Goal: Task Accomplishment & Management: Use online tool/utility

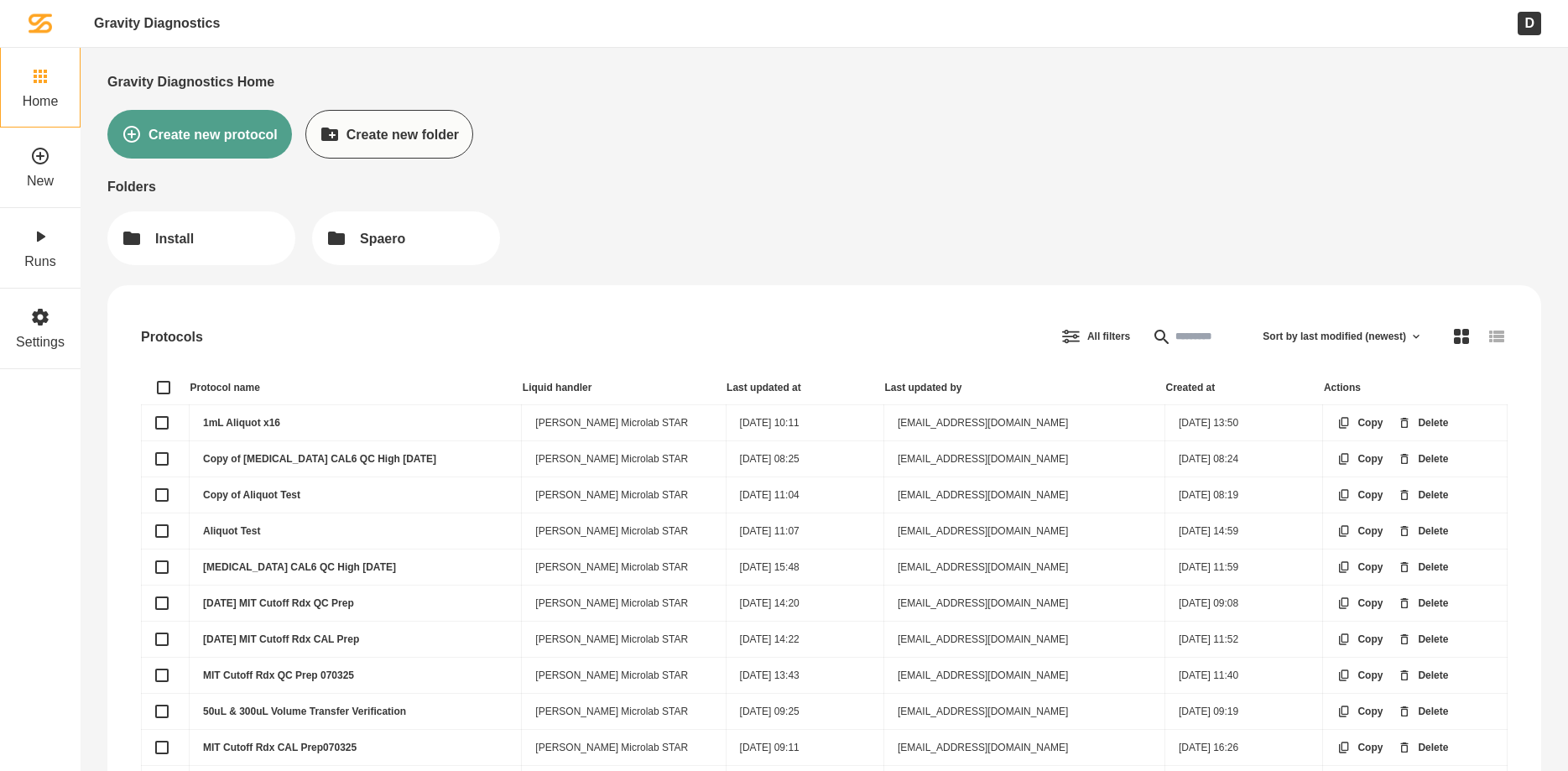
click at [260, 420] on link "1mL Aliquot x16" at bounding box center [241, 423] width 77 height 12
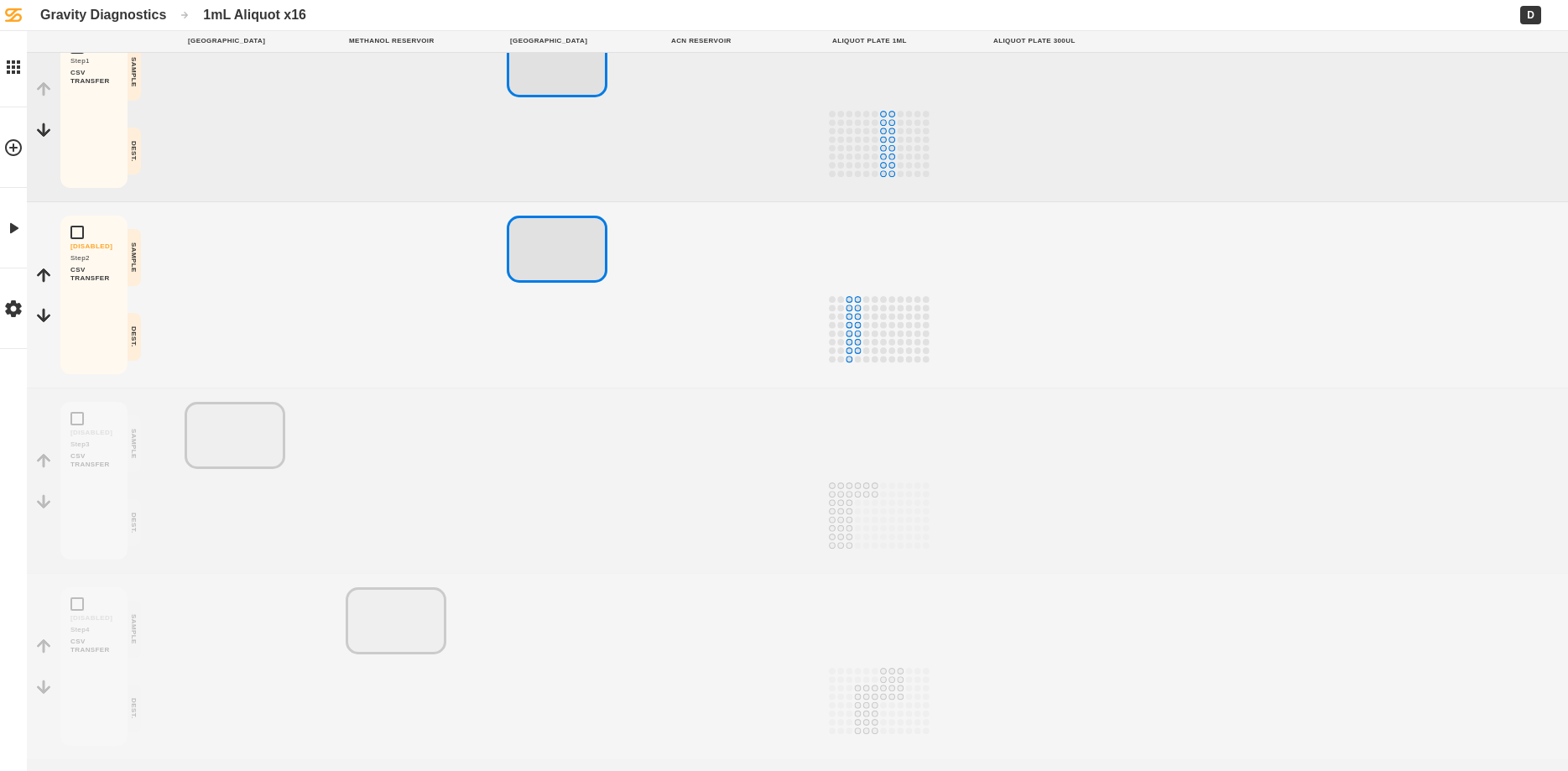
scroll to position [88, 0]
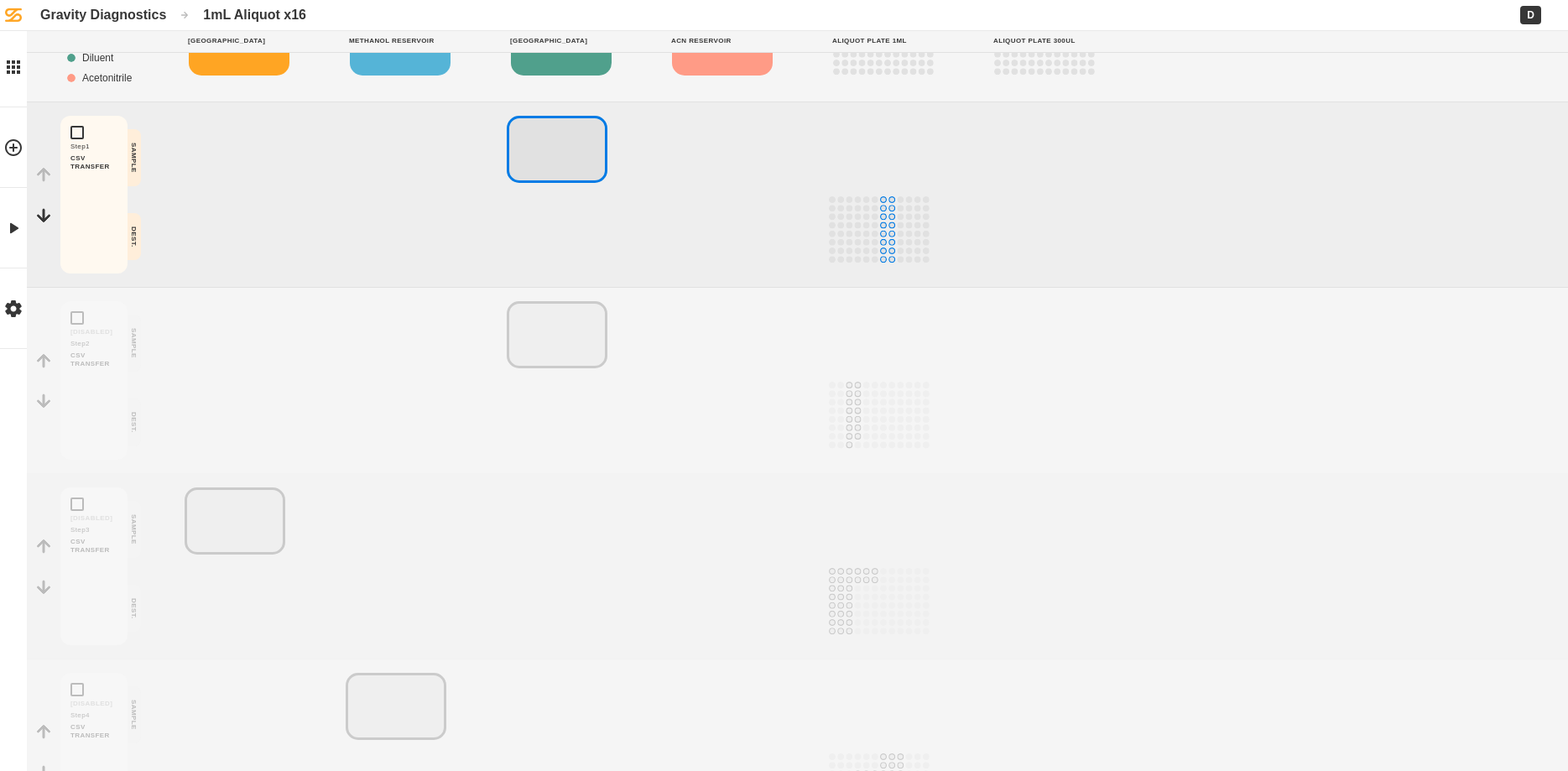
drag, startPoint x: 720, startPoint y: 214, endPoint x: 715, endPoint y: 195, distance: 19.6
click at [721, 215] on div at bounding box center [735, 194] width 134 height 158
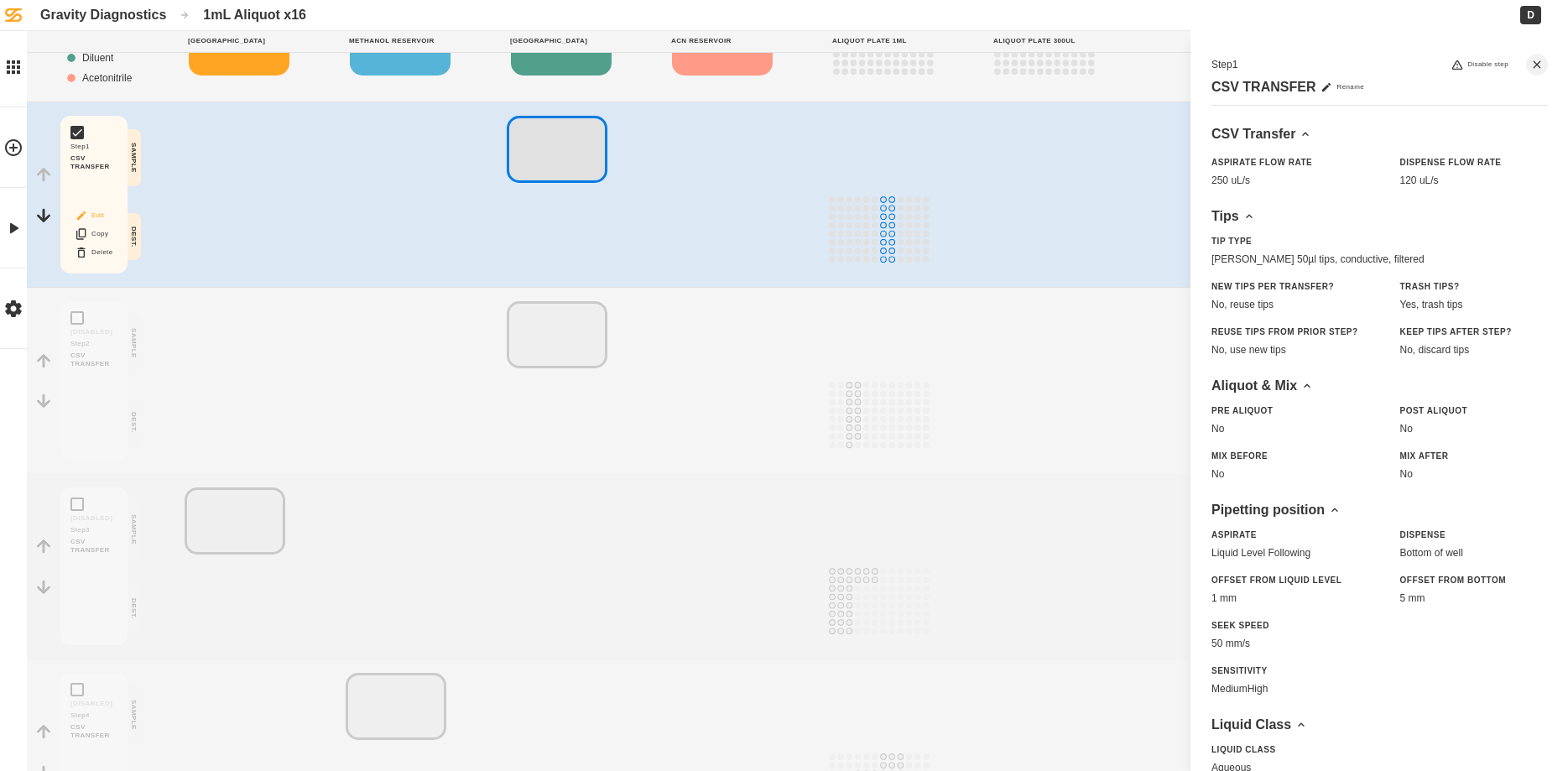
click at [95, 213] on button "Edit" at bounding box center [94, 215] width 54 height 22
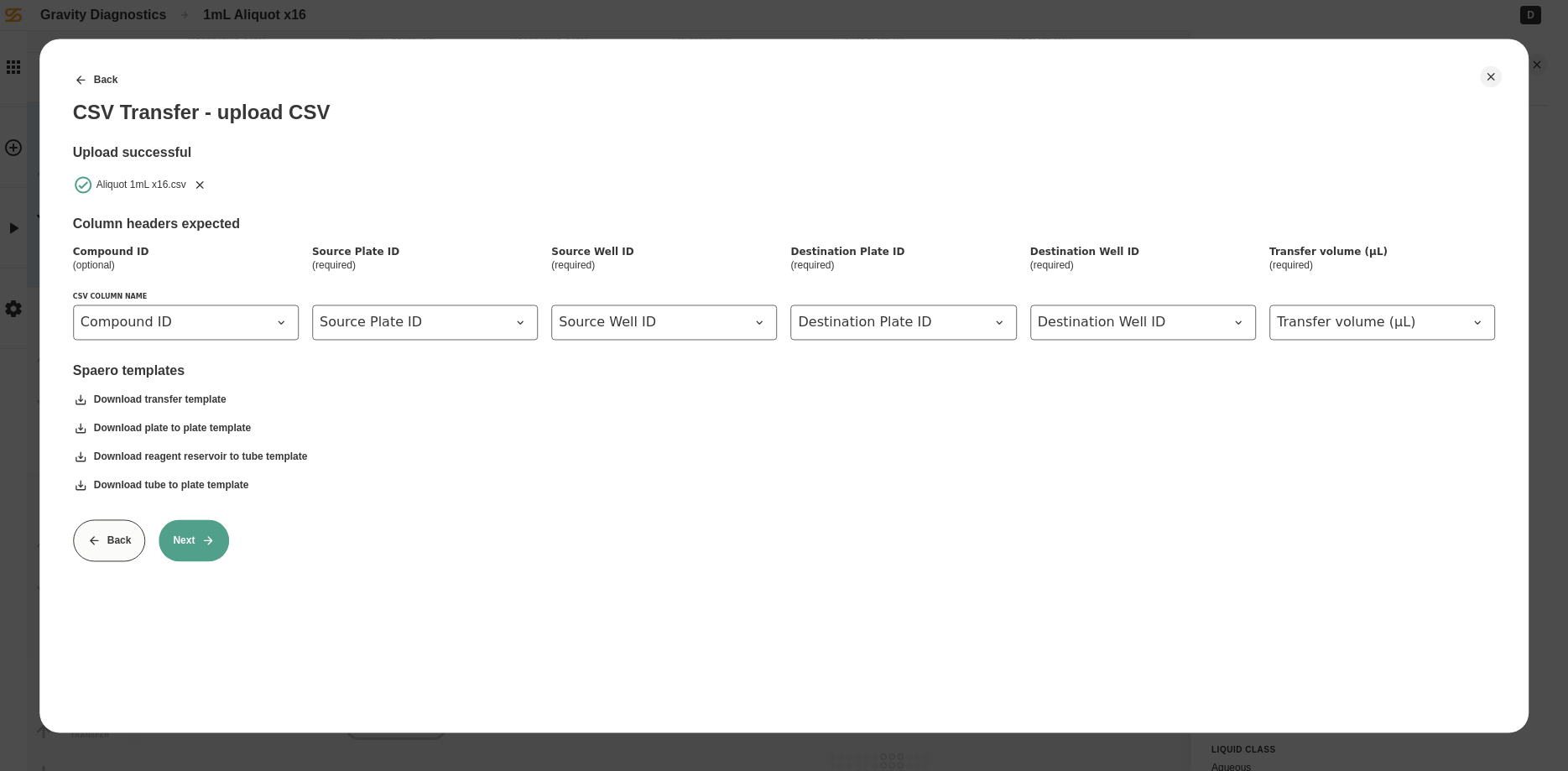
click at [210, 553] on button "Next" at bounding box center [194, 540] width 71 height 42
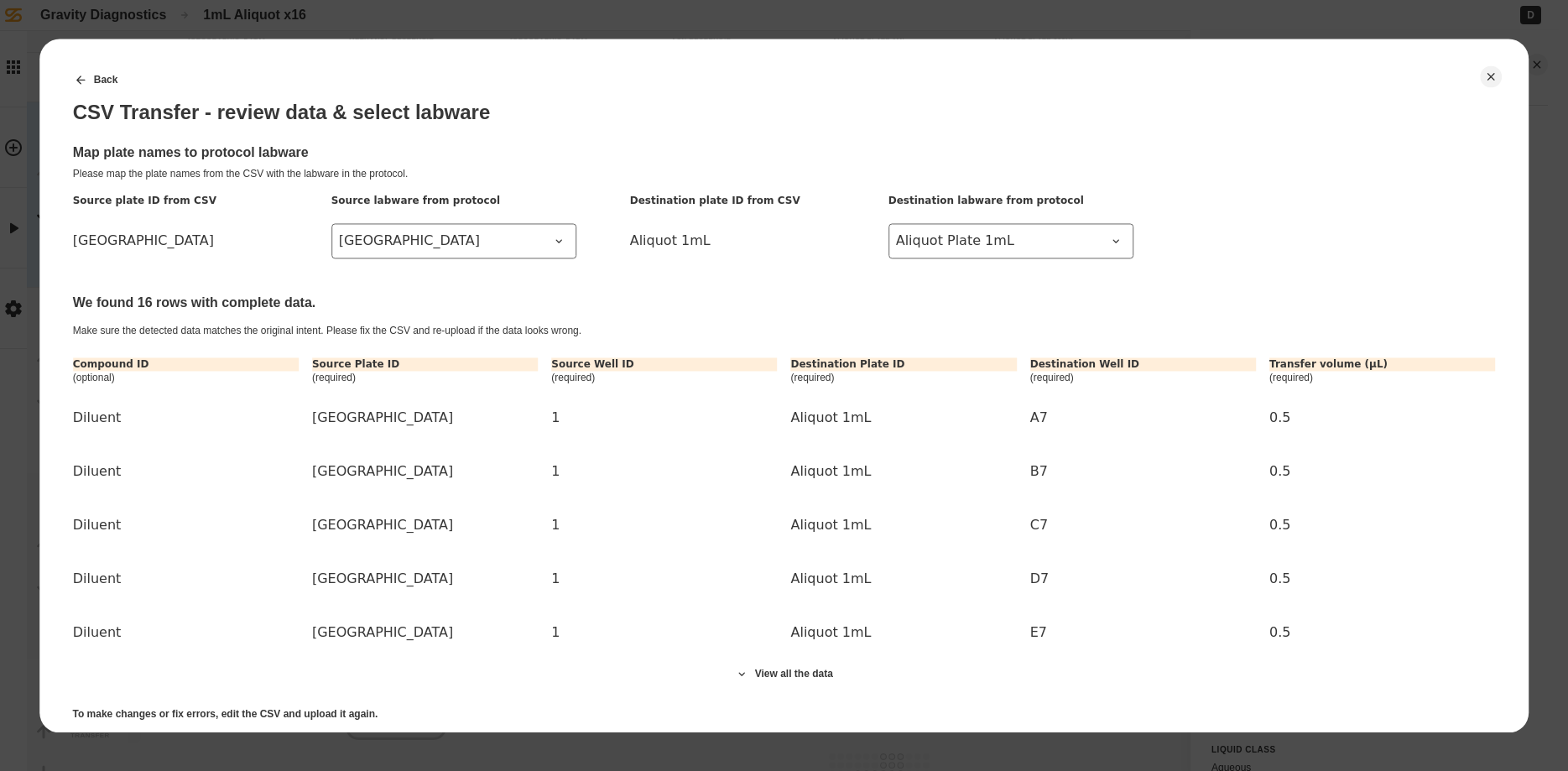
scroll to position [90, 0]
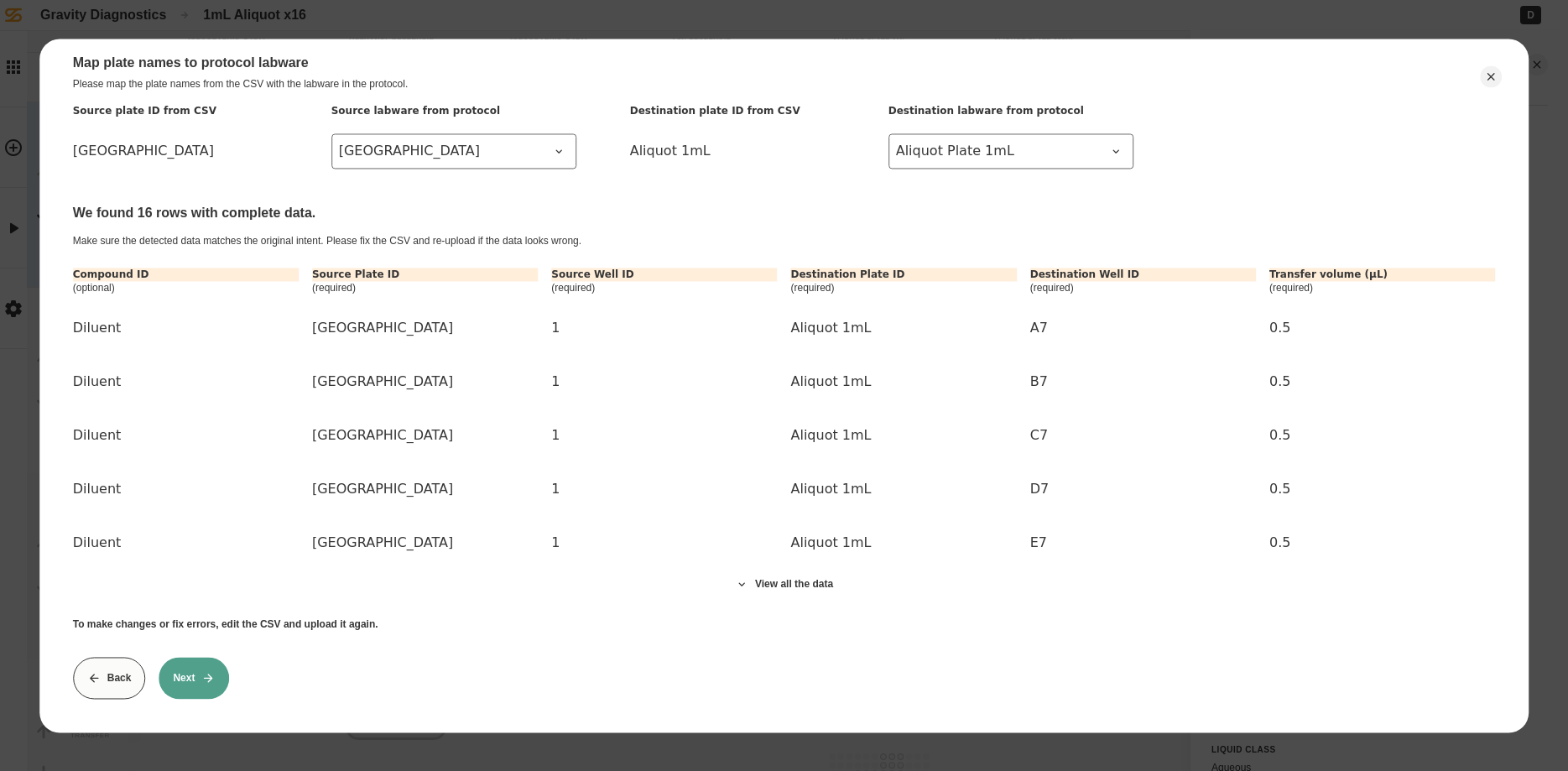
click at [199, 698] on button "Next" at bounding box center [194, 678] width 71 height 42
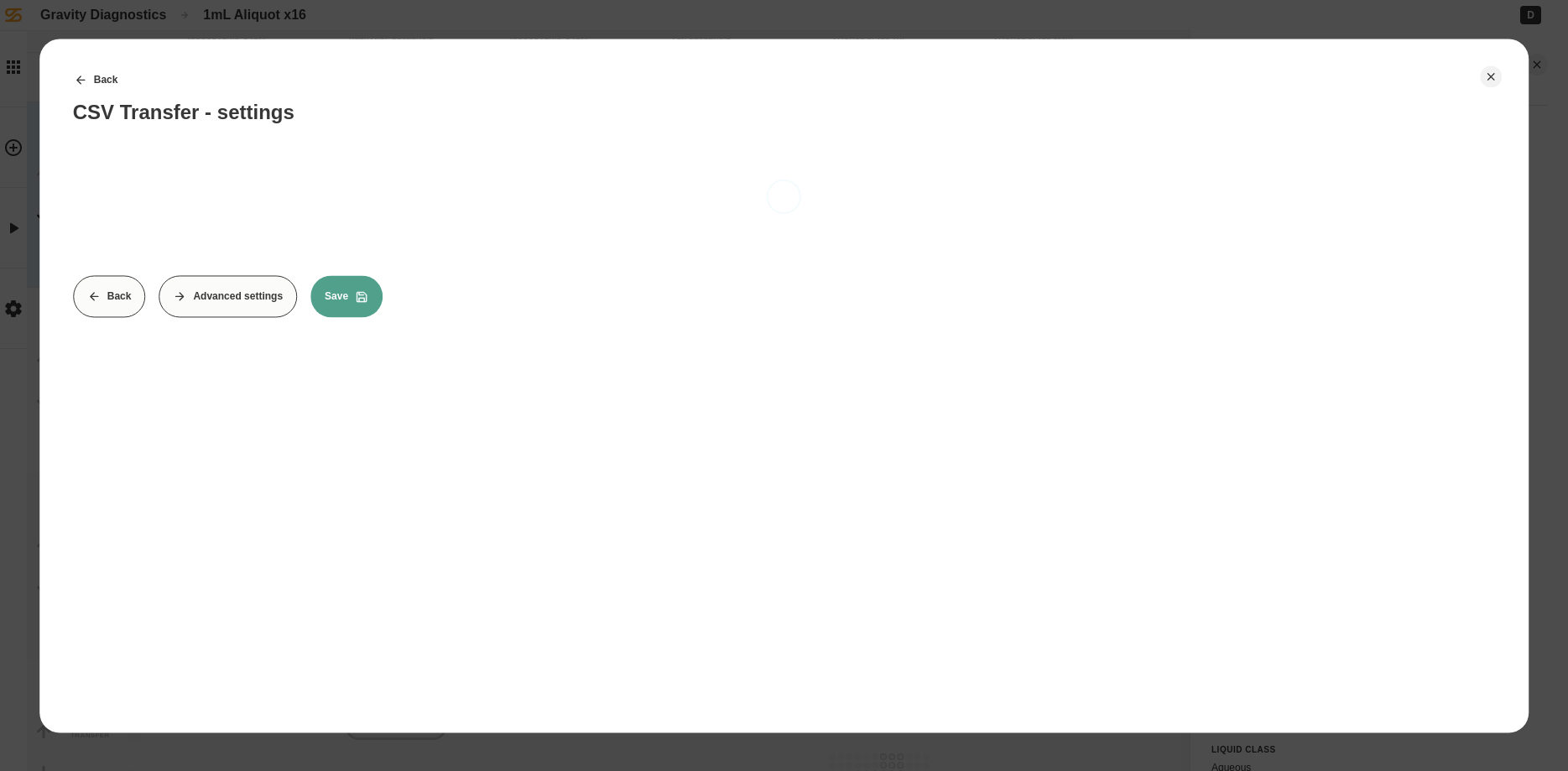
scroll to position [0, 0]
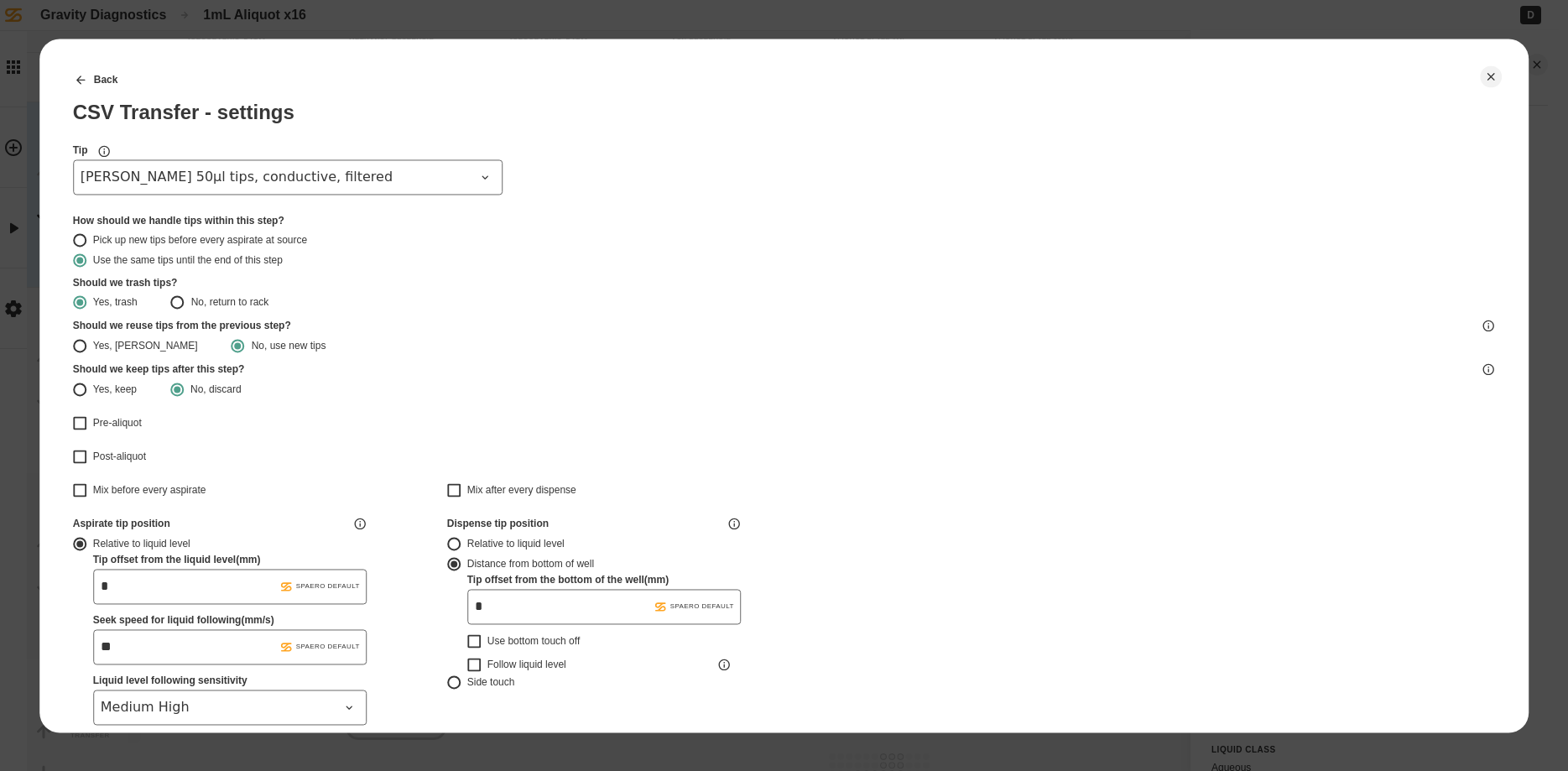
type input "*******"
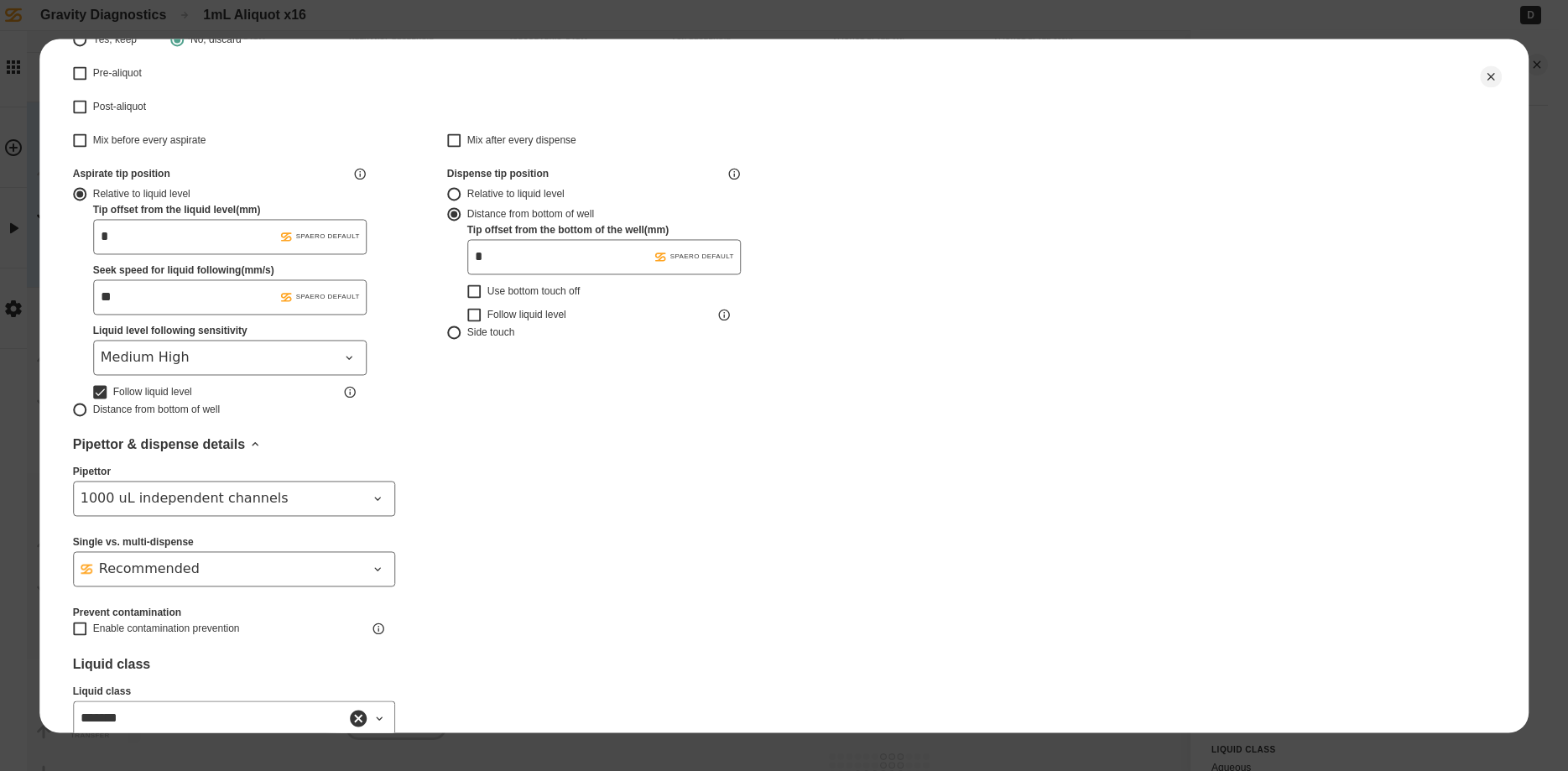
scroll to position [456, 0]
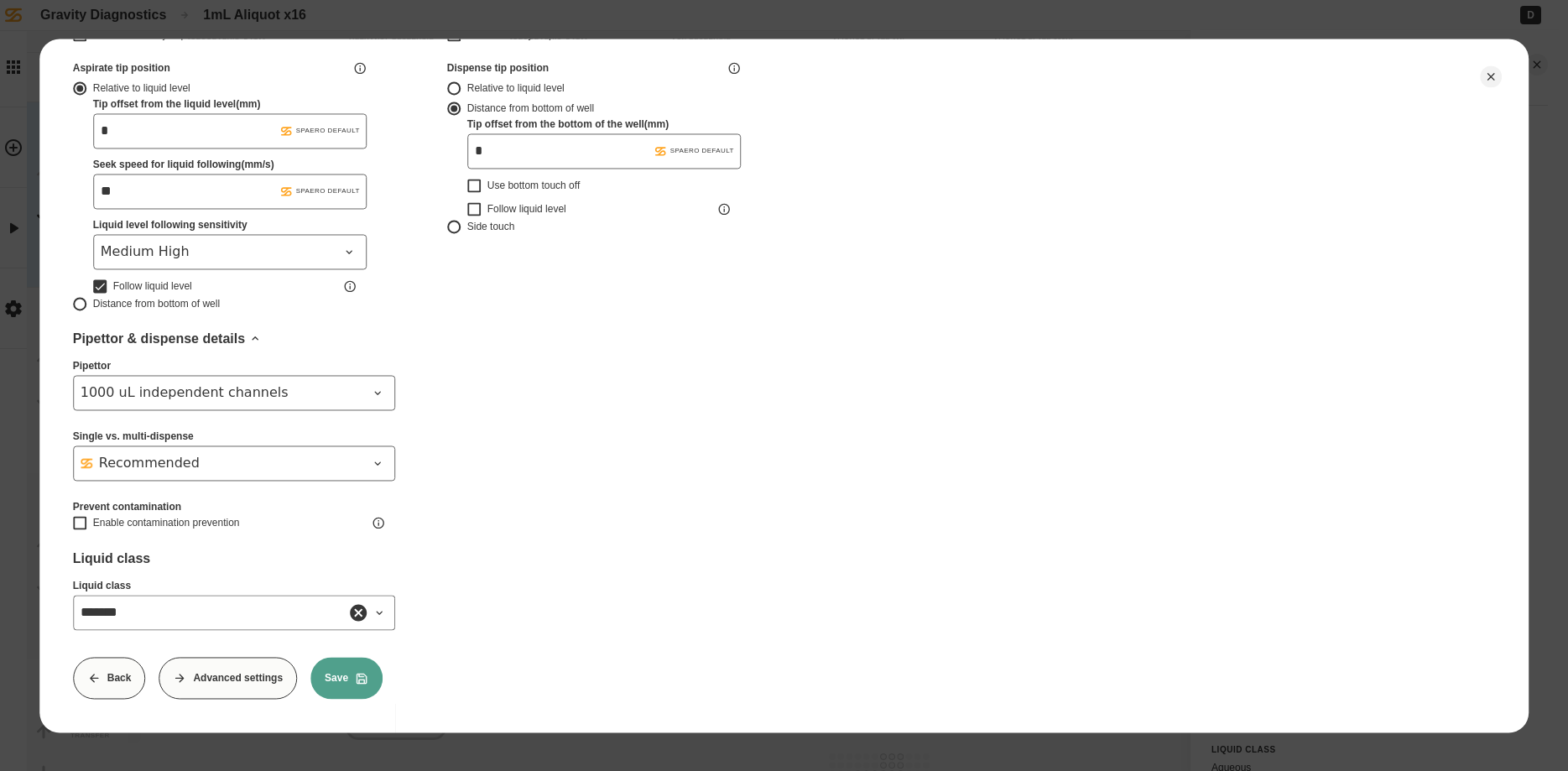
click at [255, 673] on button "Advanced settings" at bounding box center [228, 678] width 138 height 42
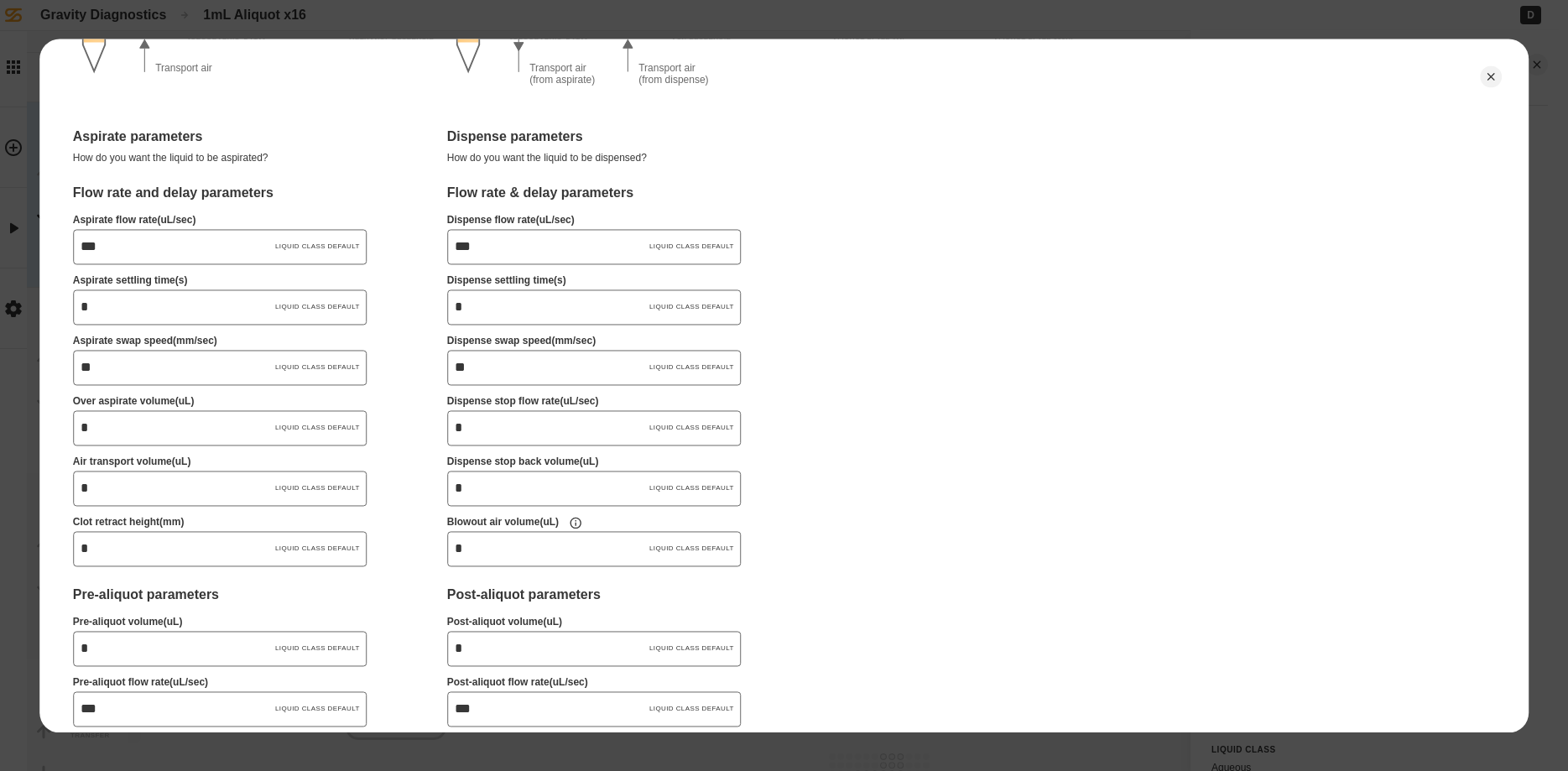
scroll to position [528, 0]
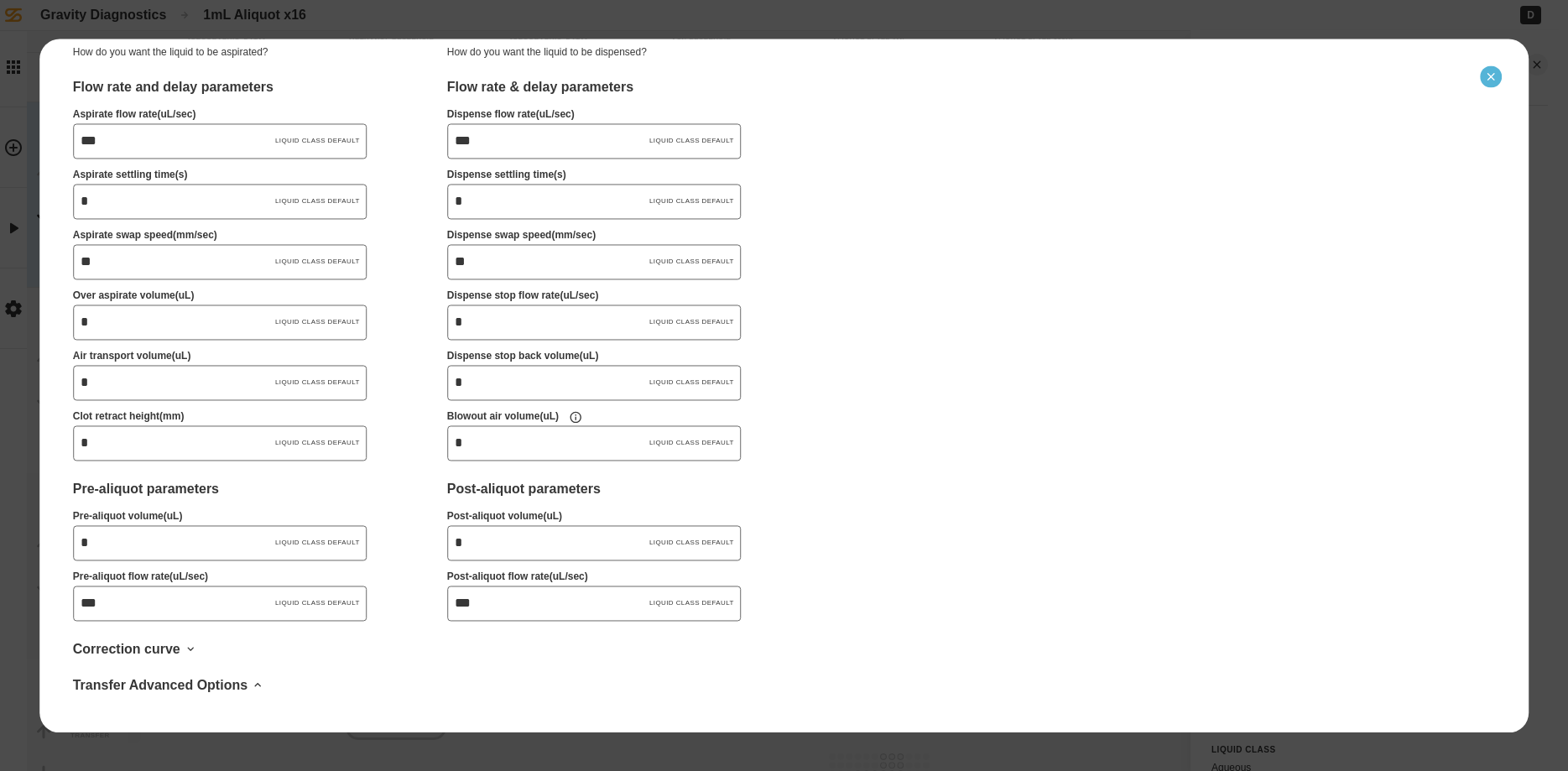
click at [1494, 78] on icon "Close" at bounding box center [1491, 77] width 14 height 14
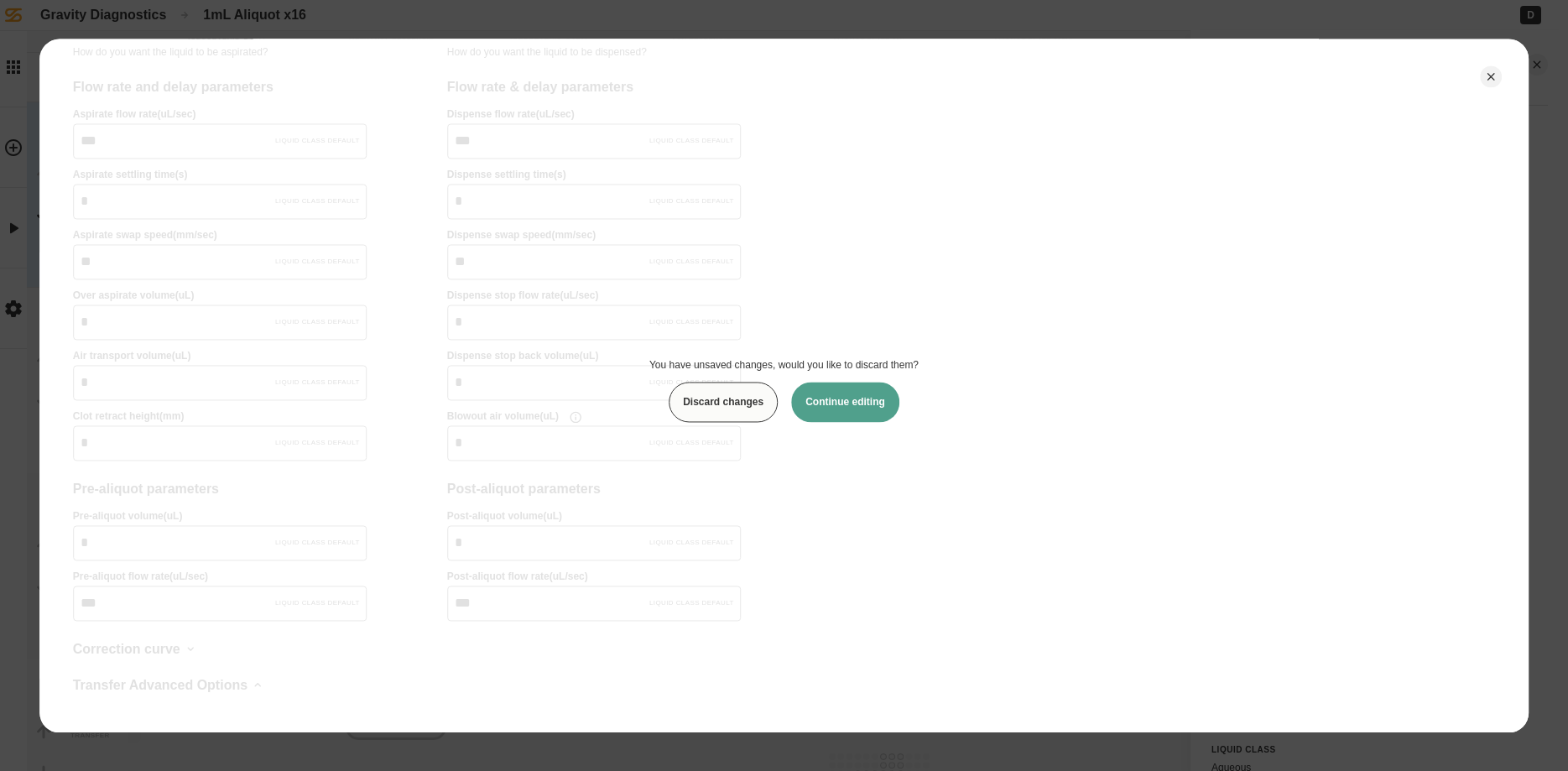
click at [882, 397] on button "Continue editing" at bounding box center [844, 402] width 108 height 41
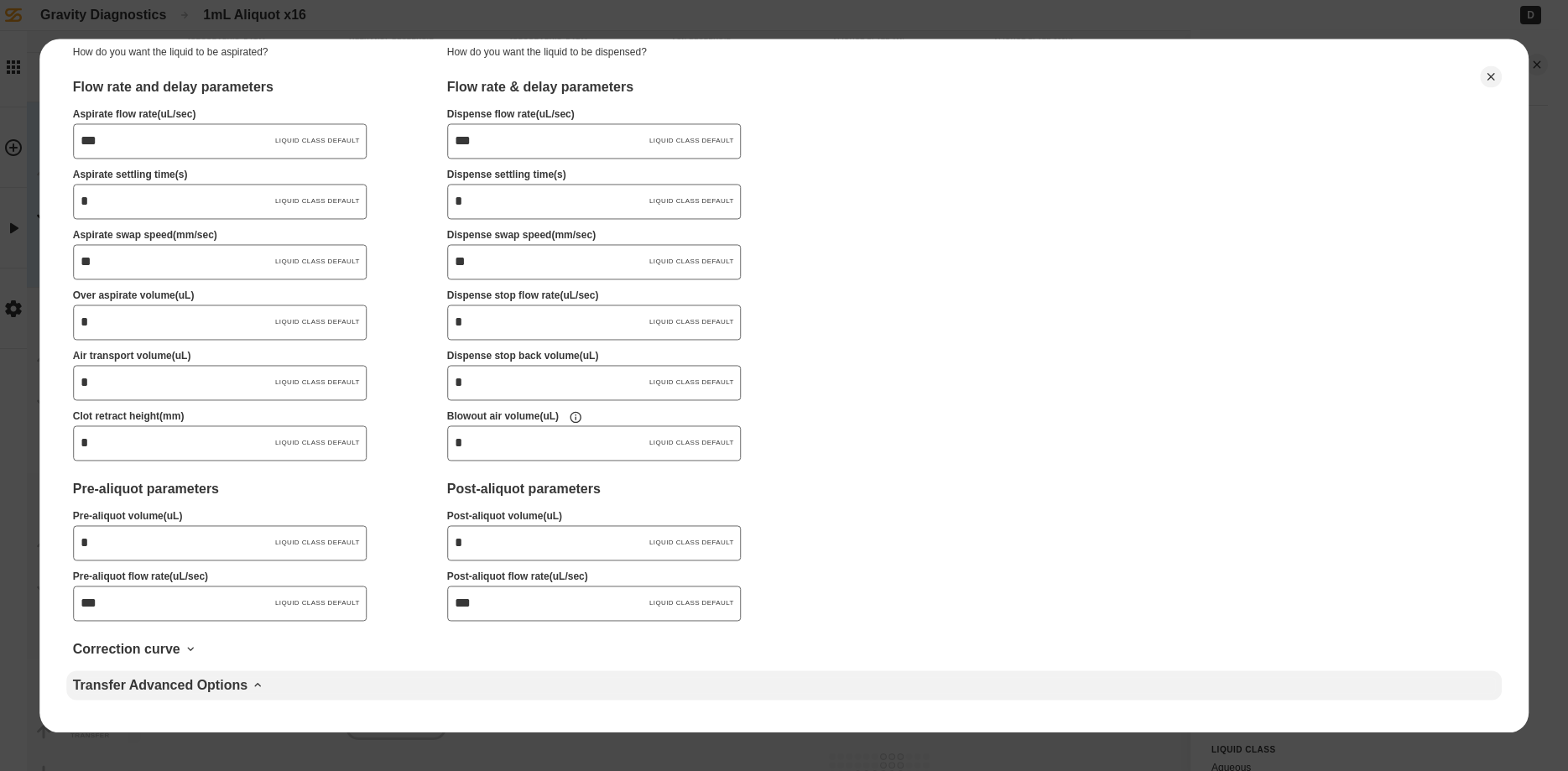
scroll to position [605, 0]
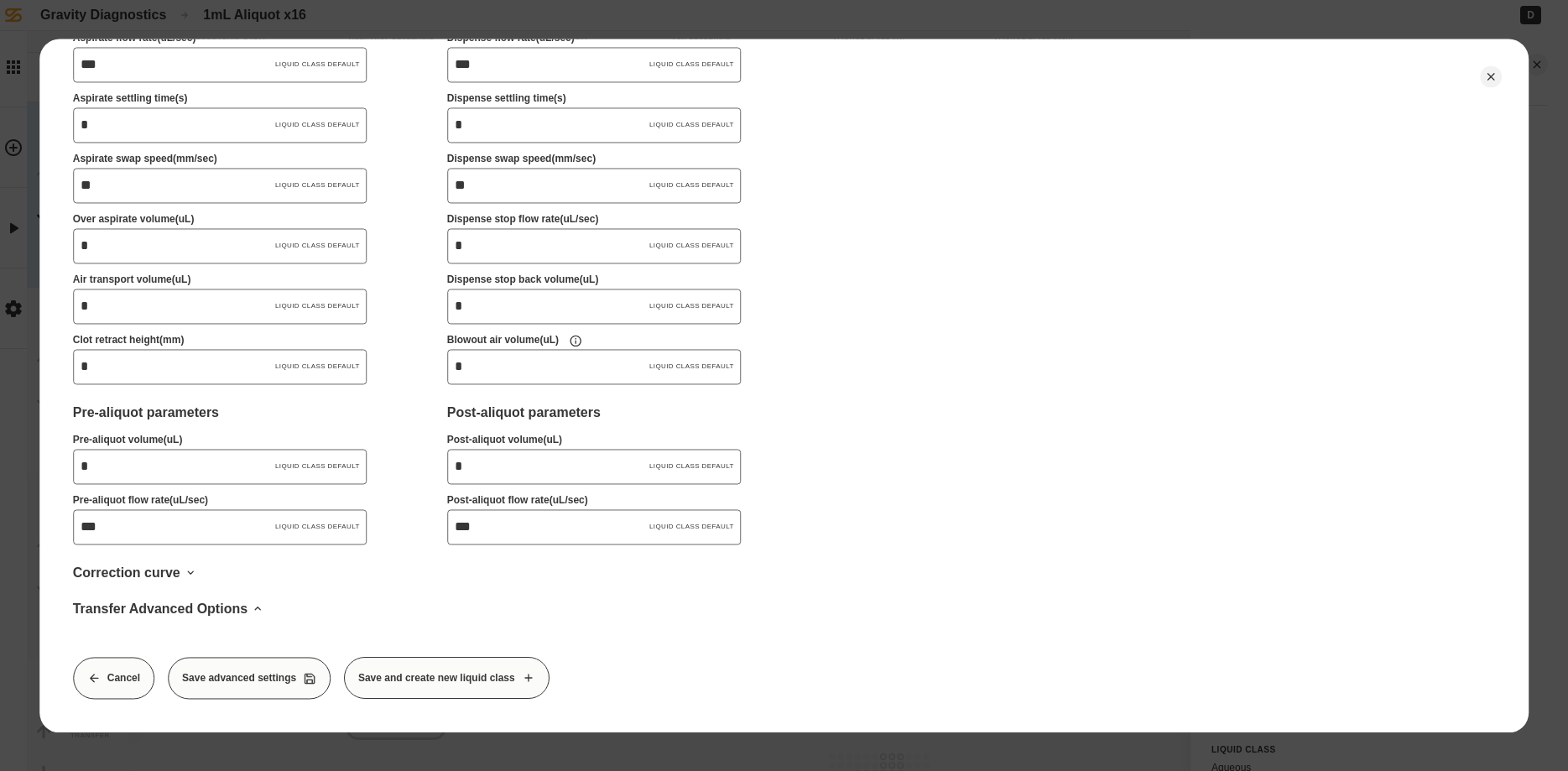
click at [73, 688] on div "Back CSV Transfer - advanced settings Transfer setup Head 1000 uL independent c…" at bounding box center [785, 386] width 1490 height 694
click at [113, 679] on button "Cancel" at bounding box center [114, 678] width 81 height 42
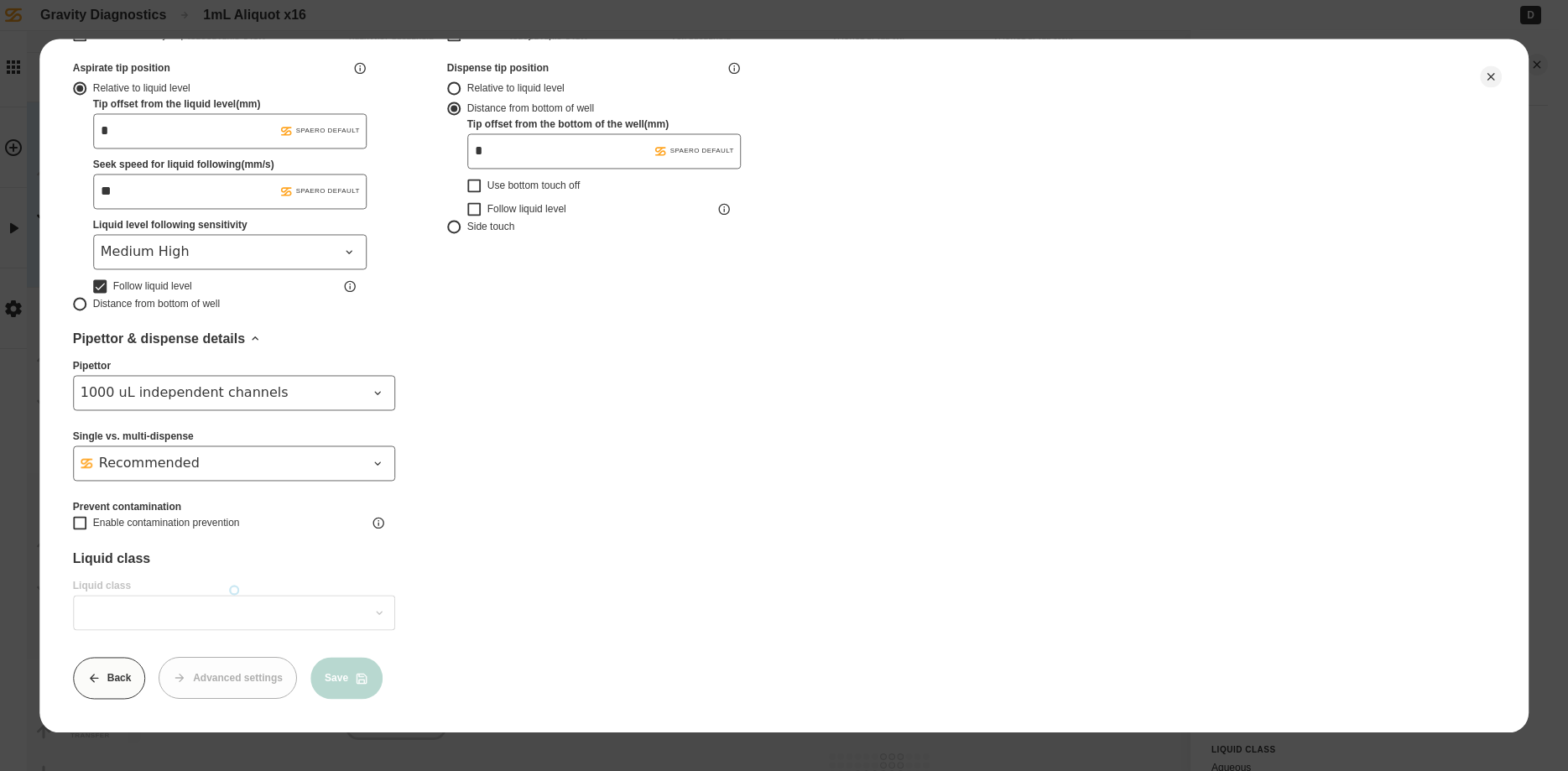
scroll to position [0, 0]
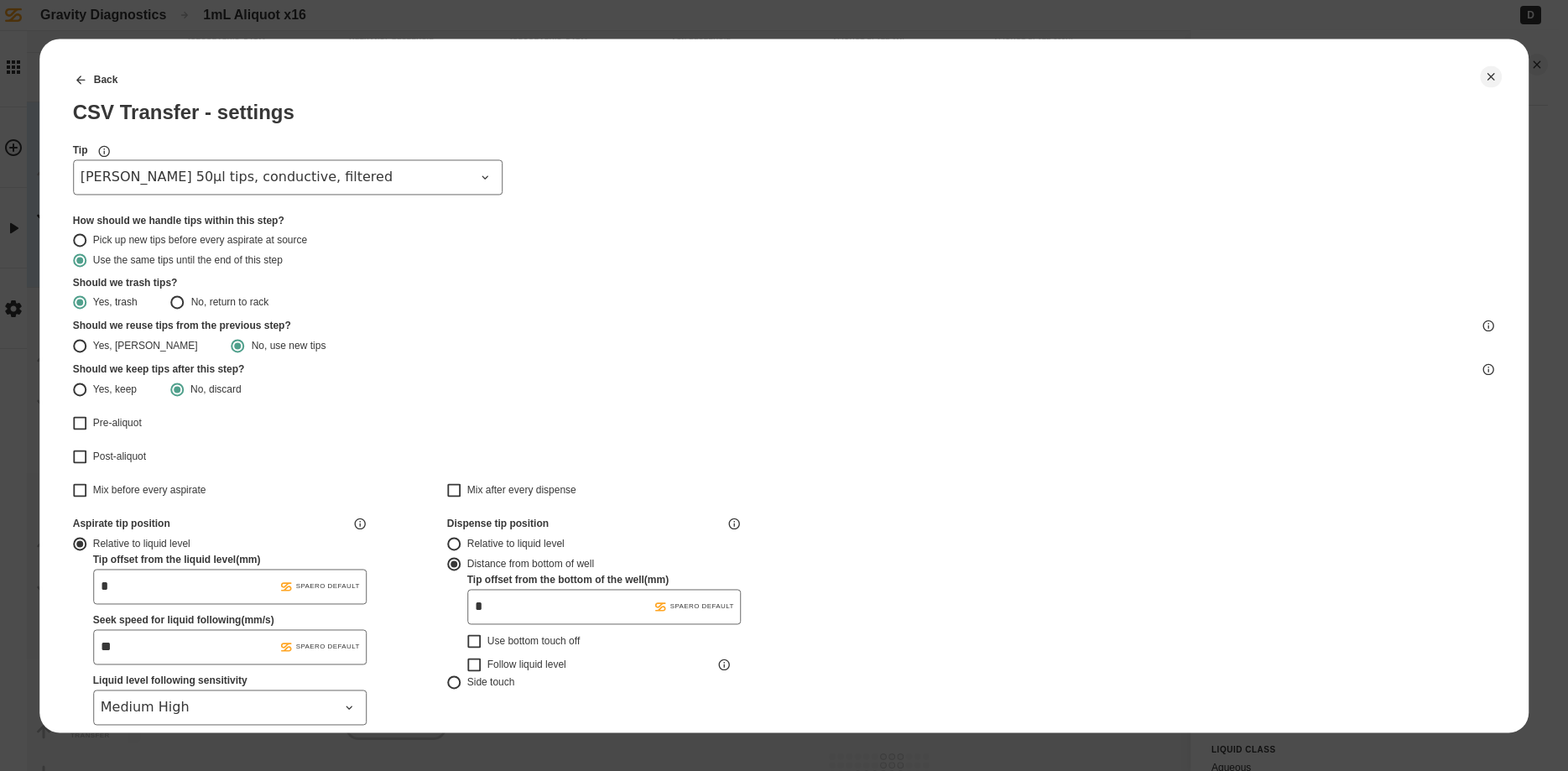
type input "*******"
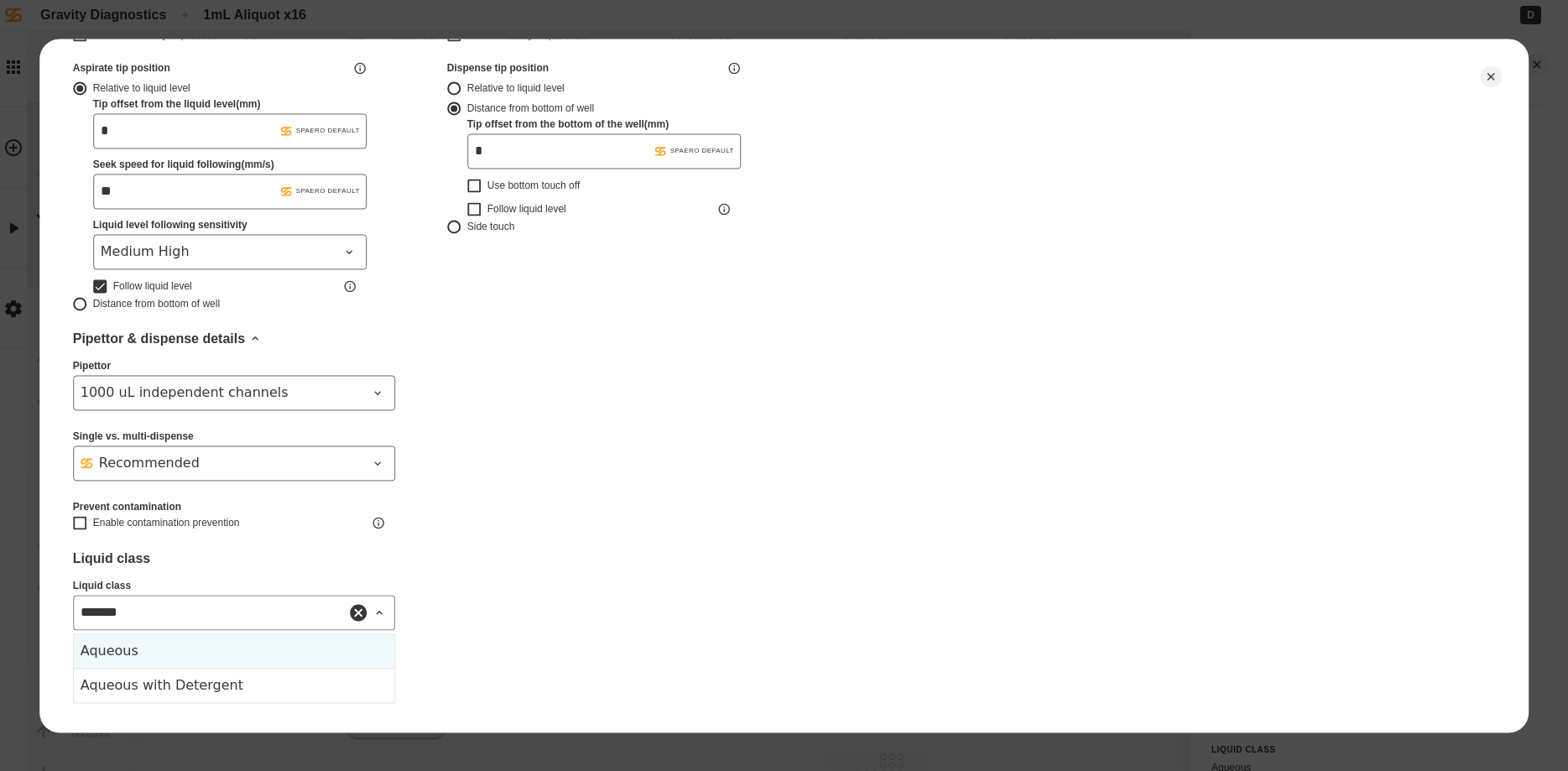
click at [184, 611] on input "*******" at bounding box center [234, 612] width 322 height 35
click at [469, 585] on div "Back CSV Transfer - settings Tip [PERSON_NAME] 50µl tips, conductive, filtered …" at bounding box center [785, 150] width 1423 height 1096
click at [206, 684] on button "Advanced settings" at bounding box center [228, 678] width 138 height 42
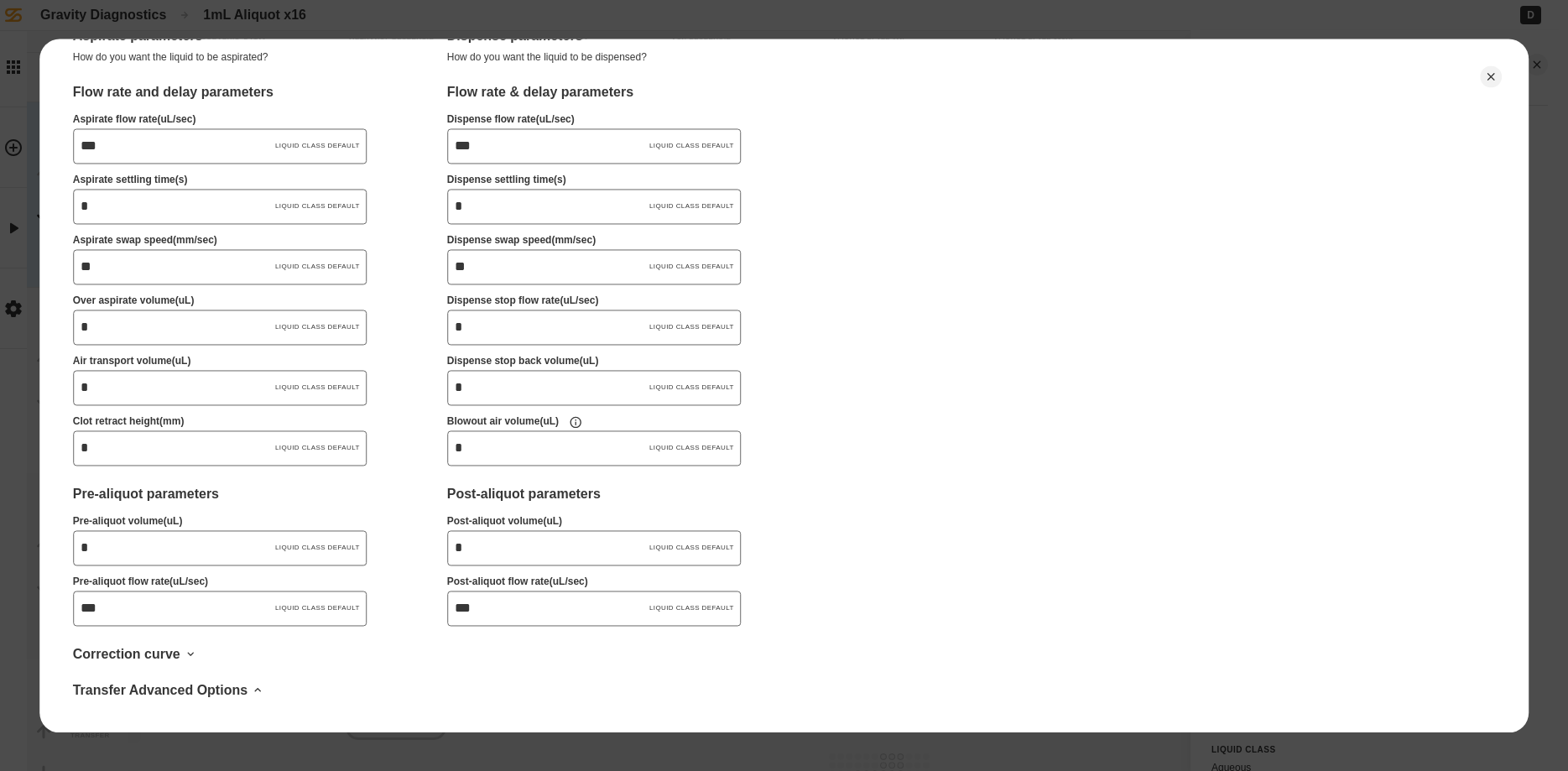
scroll to position [528, 0]
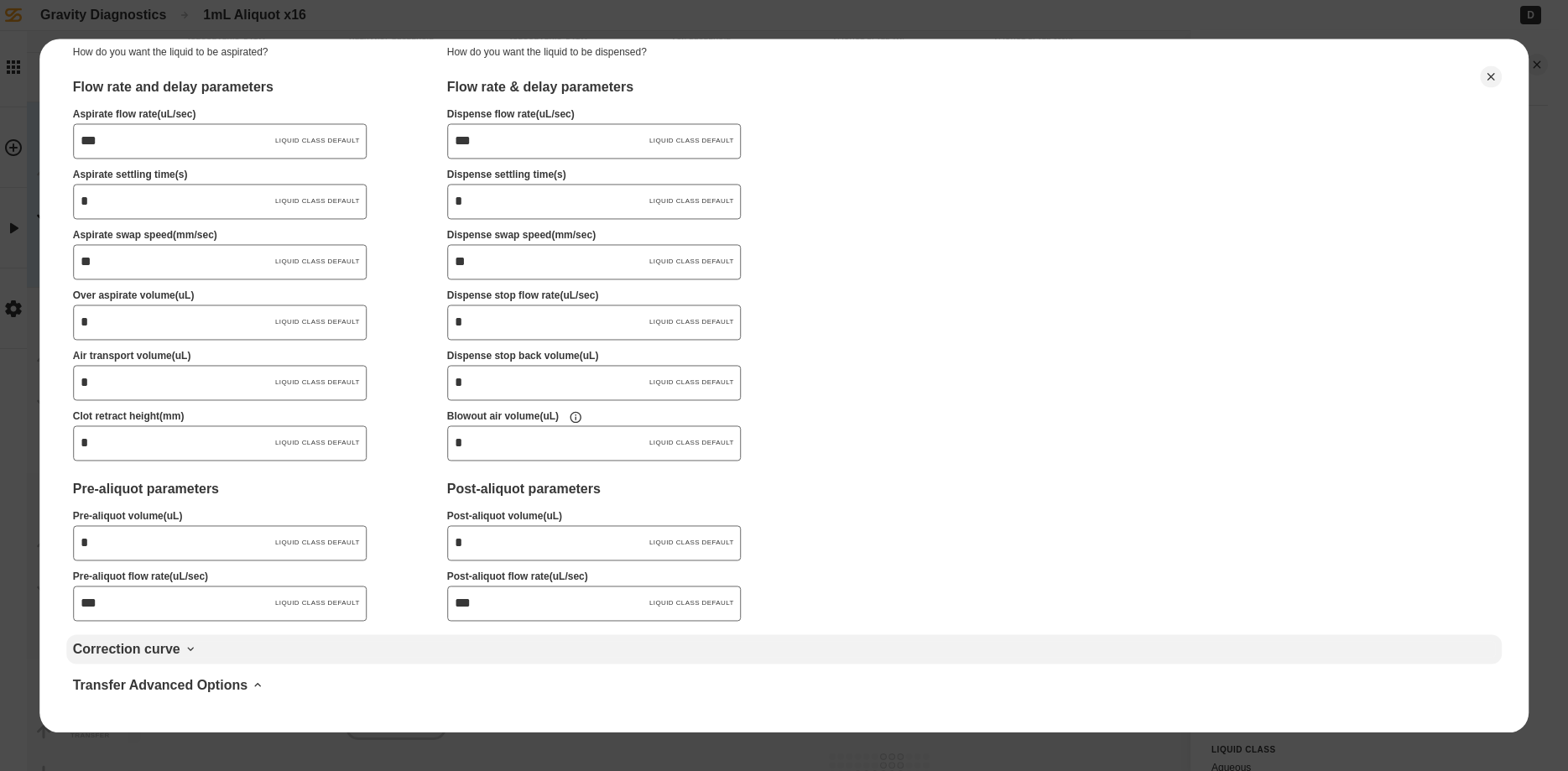
click at [152, 648] on div "Correction curve" at bounding box center [785, 648] width 1423 height 16
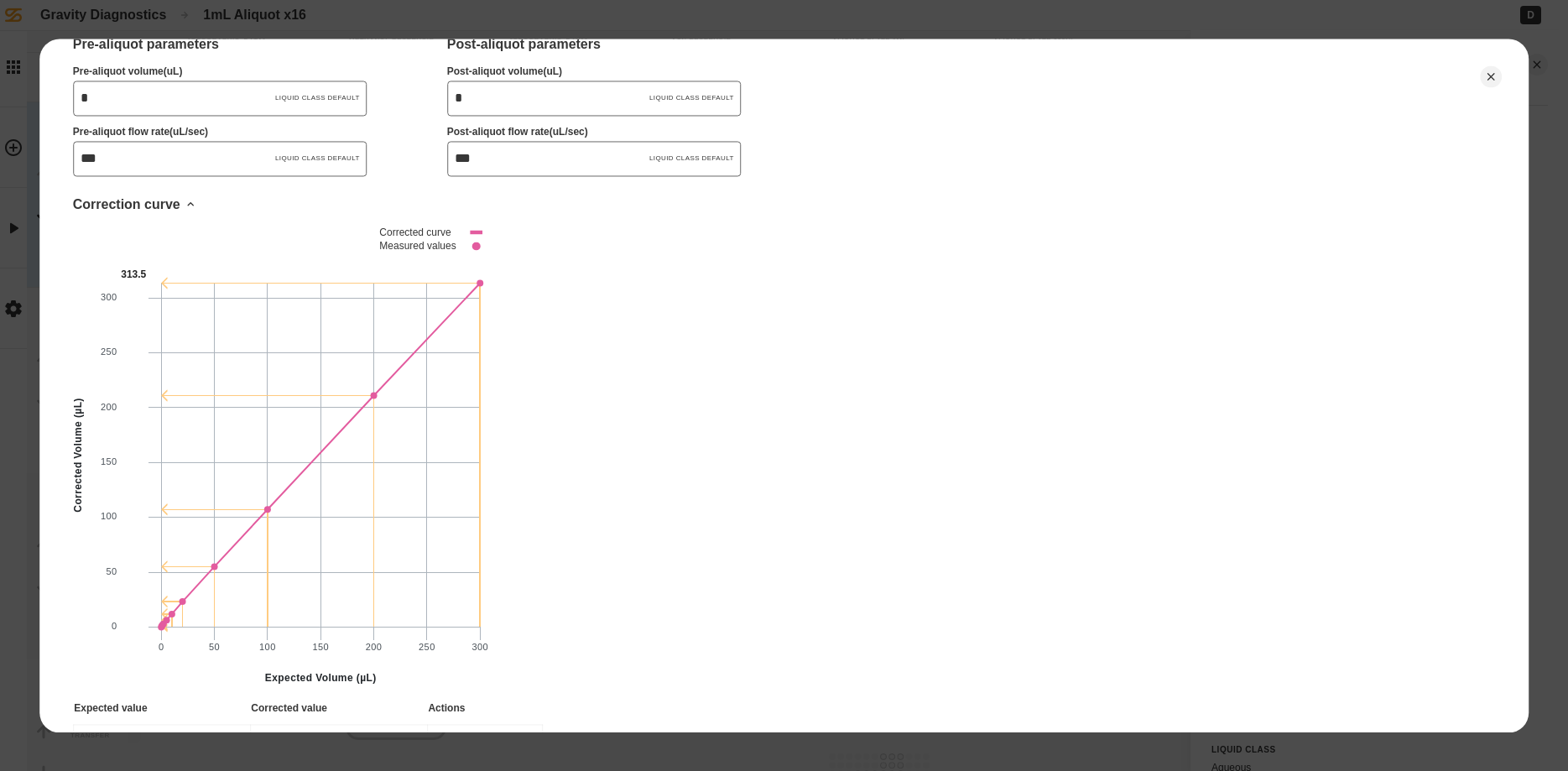
scroll to position [951, 0]
